Goal: Information Seeking & Learning: Learn about a topic

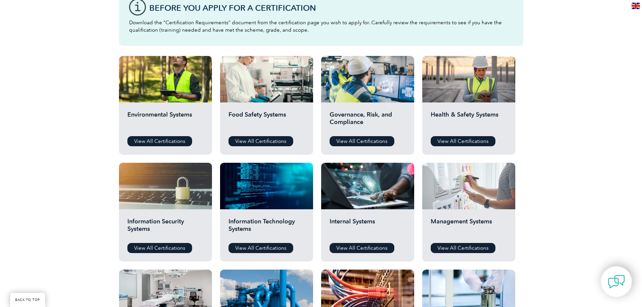
scroll to position [202, 0]
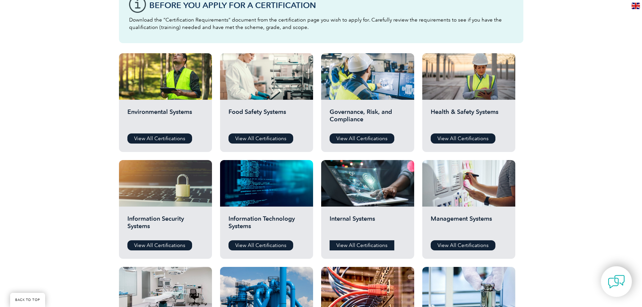
click at [348, 244] on link "View All Certifications" at bounding box center [361, 245] width 65 height 10
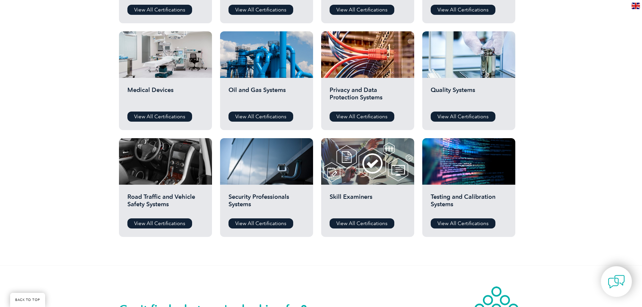
scroll to position [438, 0]
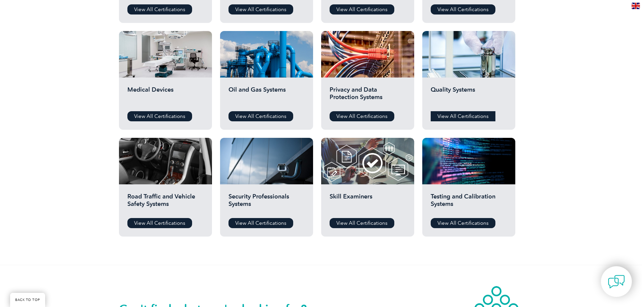
click at [459, 116] on link "View All Certifications" at bounding box center [463, 116] width 65 height 10
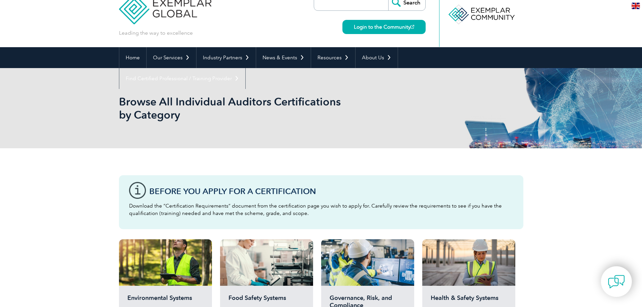
scroll to position [0, 0]
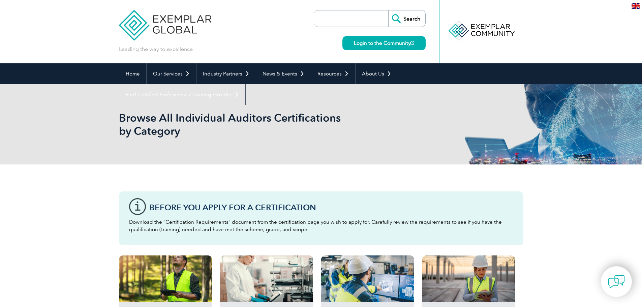
click at [351, 21] on input "search" at bounding box center [352, 18] width 71 height 16
type input "internal audit"
click at [388, 10] on input "Search" at bounding box center [406, 18] width 37 height 16
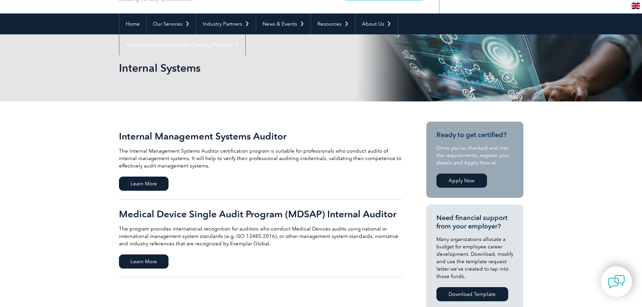
scroll to position [101, 0]
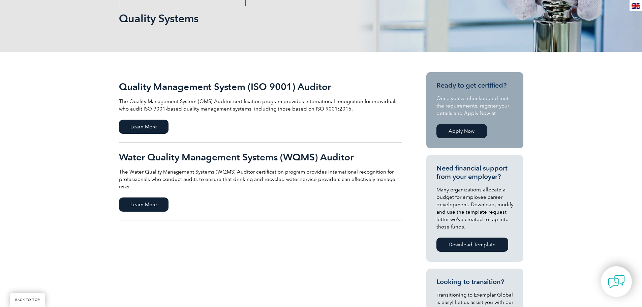
scroll to position [101, 0]
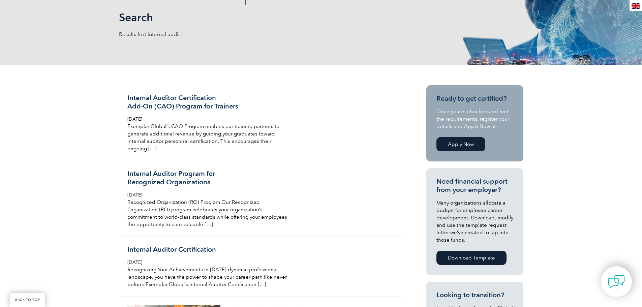
scroll to position [101, 0]
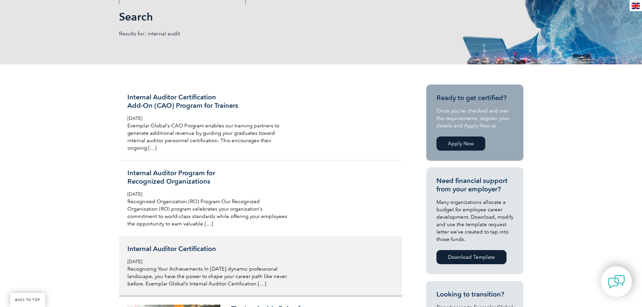
click at [169, 247] on h3 "Internal Auditor Certification" at bounding box center [207, 249] width 160 height 8
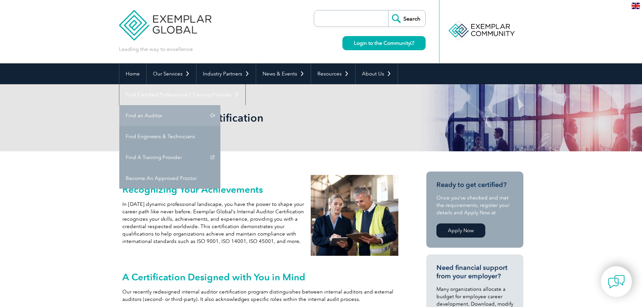
click at [220, 105] on link "Find an Auditor" at bounding box center [169, 115] width 101 height 21
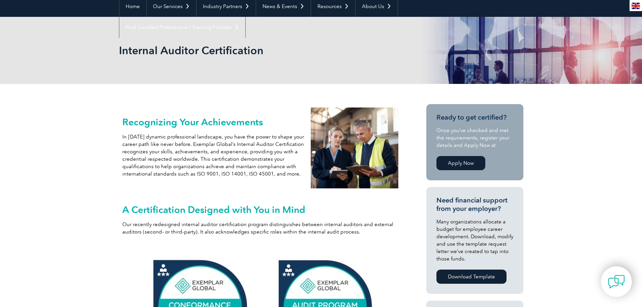
scroll to position [101, 0]
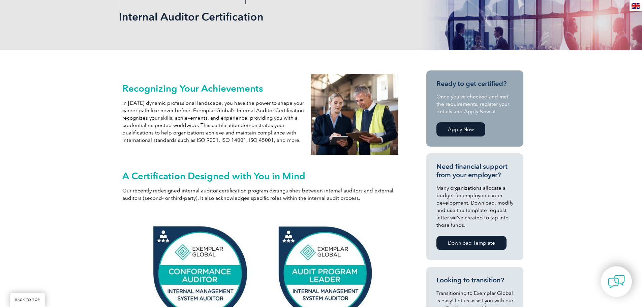
click at [423, 240] on div "iNARTE Menu iNARTE Home Certifications FCC Licensing Exams Exams & Resources Tr…" at bounding box center [462, 266] width 121 height 393
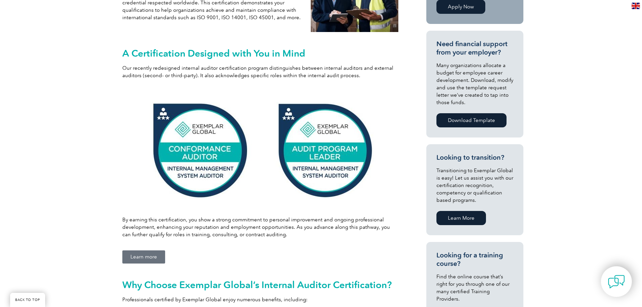
scroll to position [236, 0]
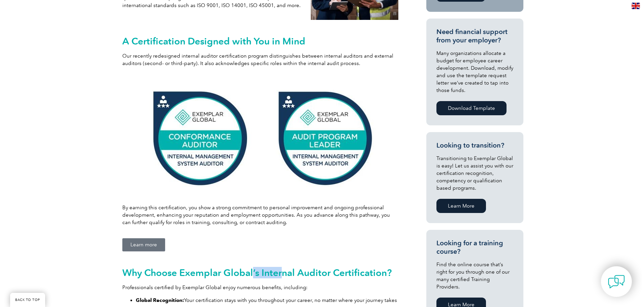
drag, startPoint x: 252, startPoint y: 270, endPoint x: 307, endPoint y: 270, distance: 54.9
click at [303, 271] on h2 "Why Choose Exemplar Global’s Internal Auditor Certification?" at bounding box center [260, 272] width 276 height 11
click at [307, 270] on h2 "Why Choose Exemplar Global’s Internal Auditor Certification?" at bounding box center [260, 272] width 276 height 11
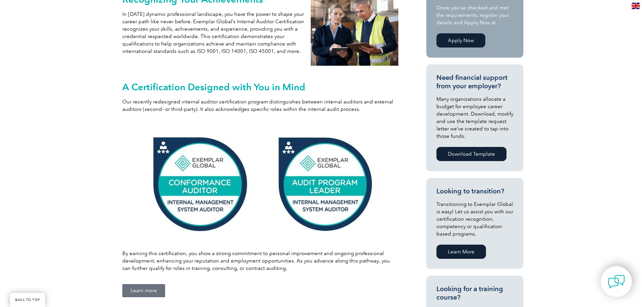
scroll to position [202, 0]
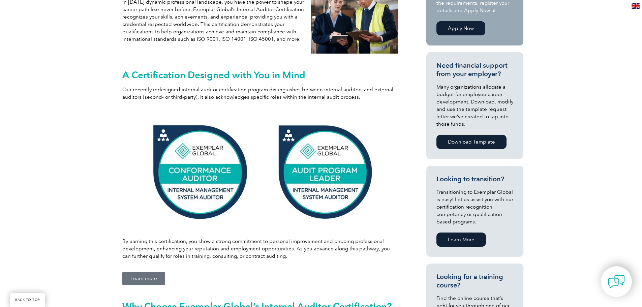
click at [457, 142] on link "Download Template" at bounding box center [471, 142] width 70 height 14
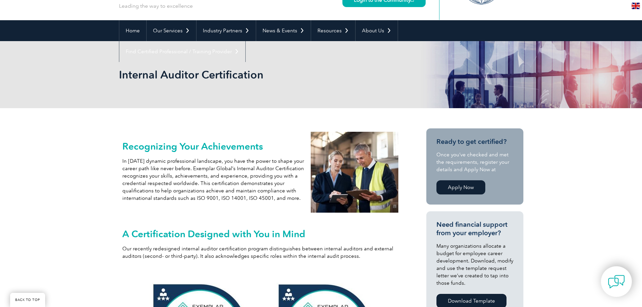
scroll to position [135, 0]
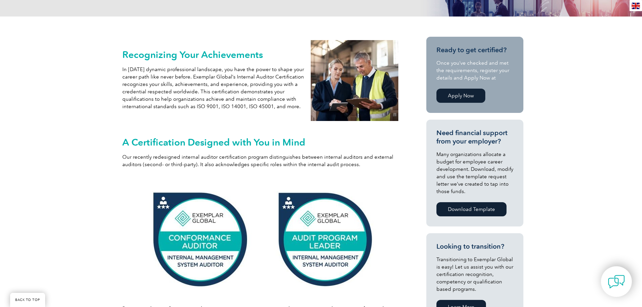
click at [201, 236] on img at bounding box center [260, 239] width 232 height 118
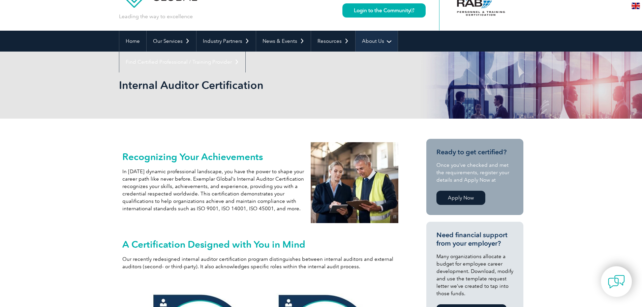
scroll to position [0, 0]
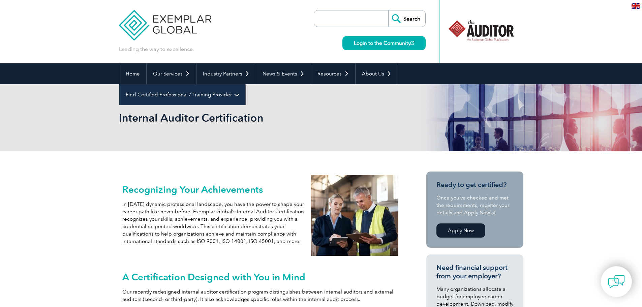
click at [245, 84] on link "Find Certified Professional / Training Provider" at bounding box center [182, 94] width 126 height 21
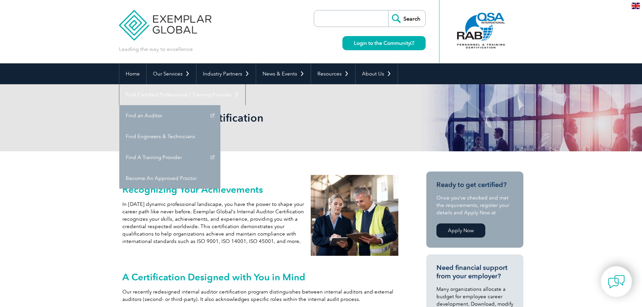
drag, startPoint x: 590, startPoint y: 190, endPoint x: 541, endPoint y: 178, distance: 49.6
drag, startPoint x: 312, startPoint y: 125, endPoint x: 253, endPoint y: 9, distance: 129.6
click at [312, 126] on div "Internal Auditor Certification" at bounding box center [321, 117] width 404 height 67
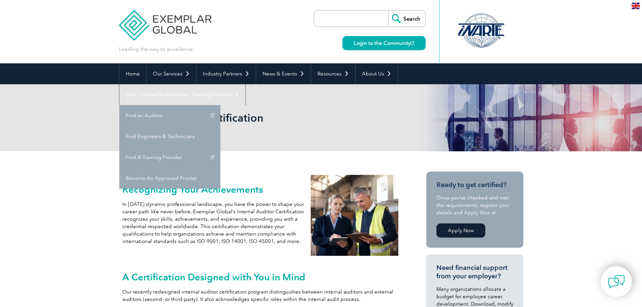
click at [232, 188] on h2 "Recognizing Your Achievements" at bounding box center [213, 189] width 182 height 11
click at [218, 219] on p "In [DATE] dynamic professional landscape, you have the power to shape your care…" at bounding box center [213, 222] width 182 height 44
